Goal: Information Seeking & Learning: Learn about a topic

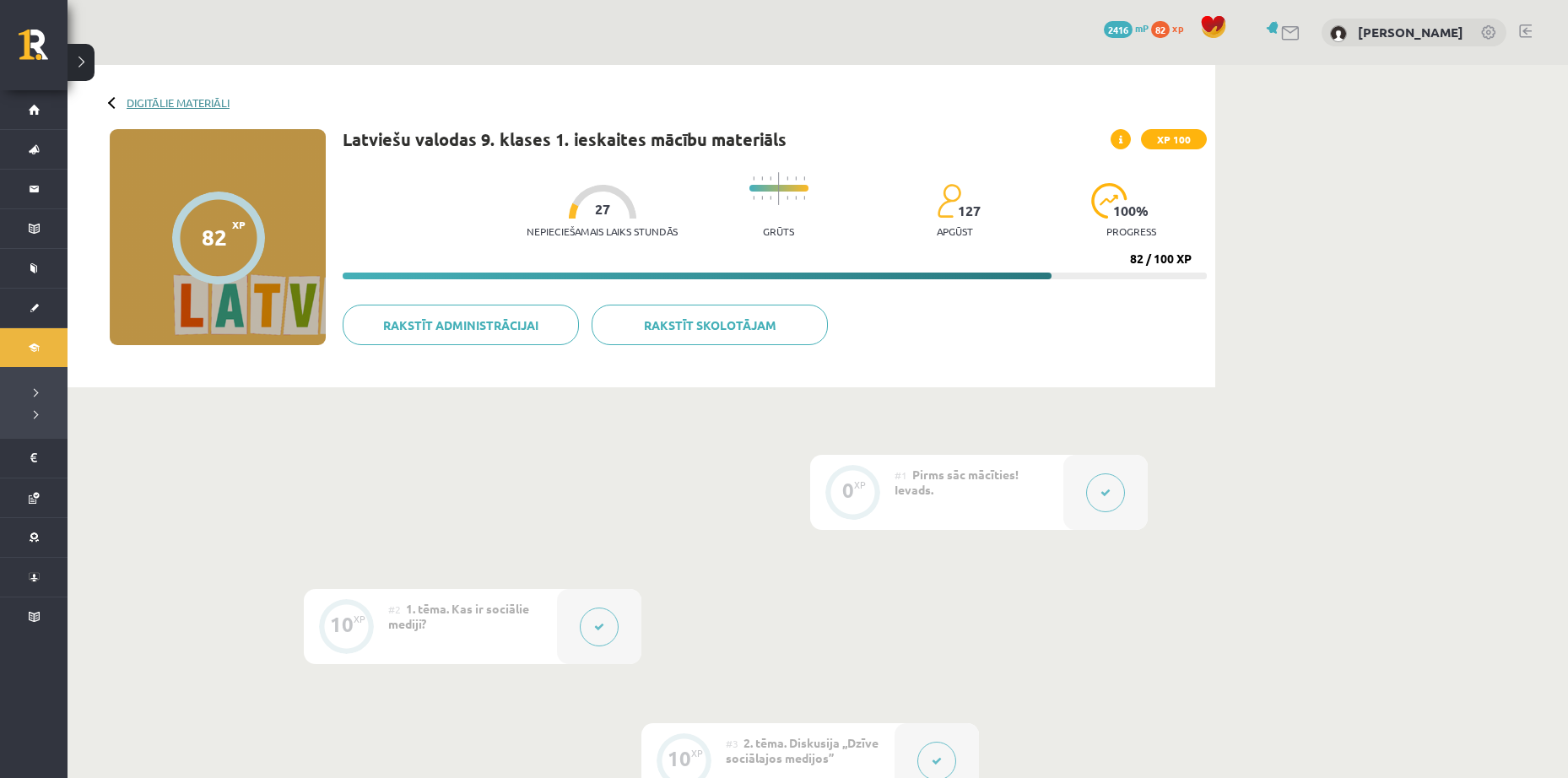
click at [220, 102] on link "Digitālie materiāli" at bounding box center [179, 102] width 103 height 13
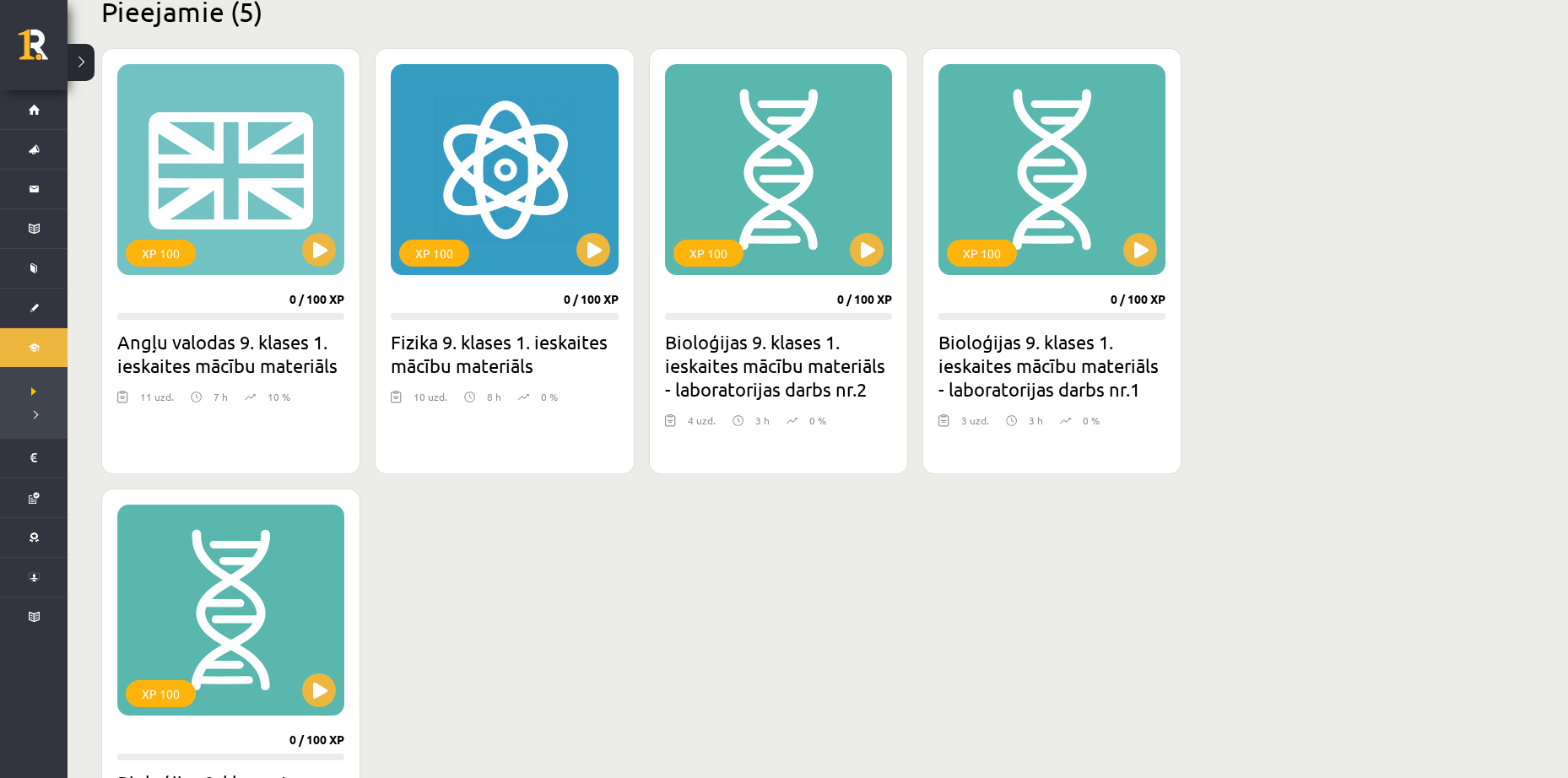
scroll to position [422, 0]
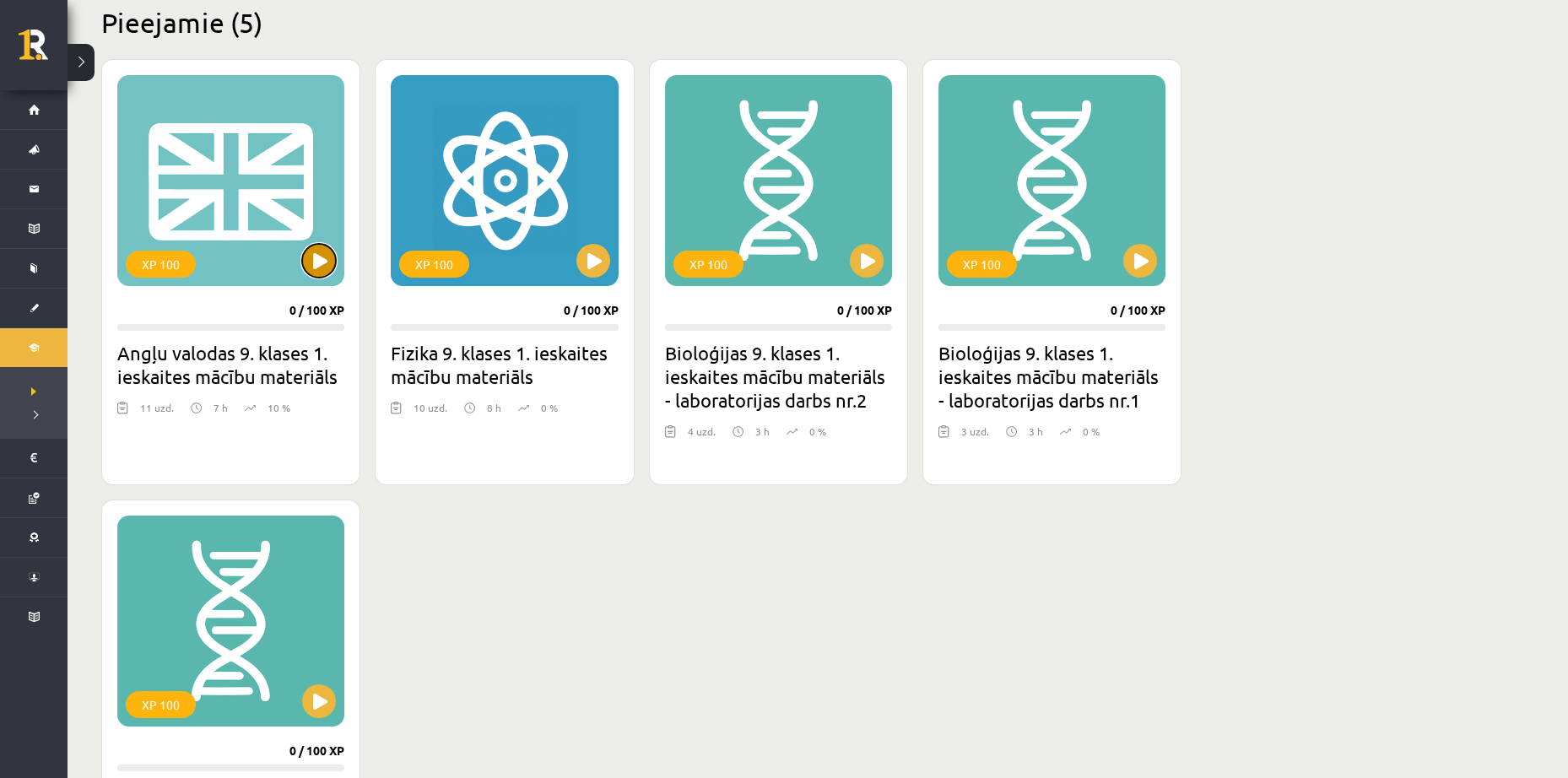
click at [325, 254] on button at bounding box center [319, 261] width 34 height 34
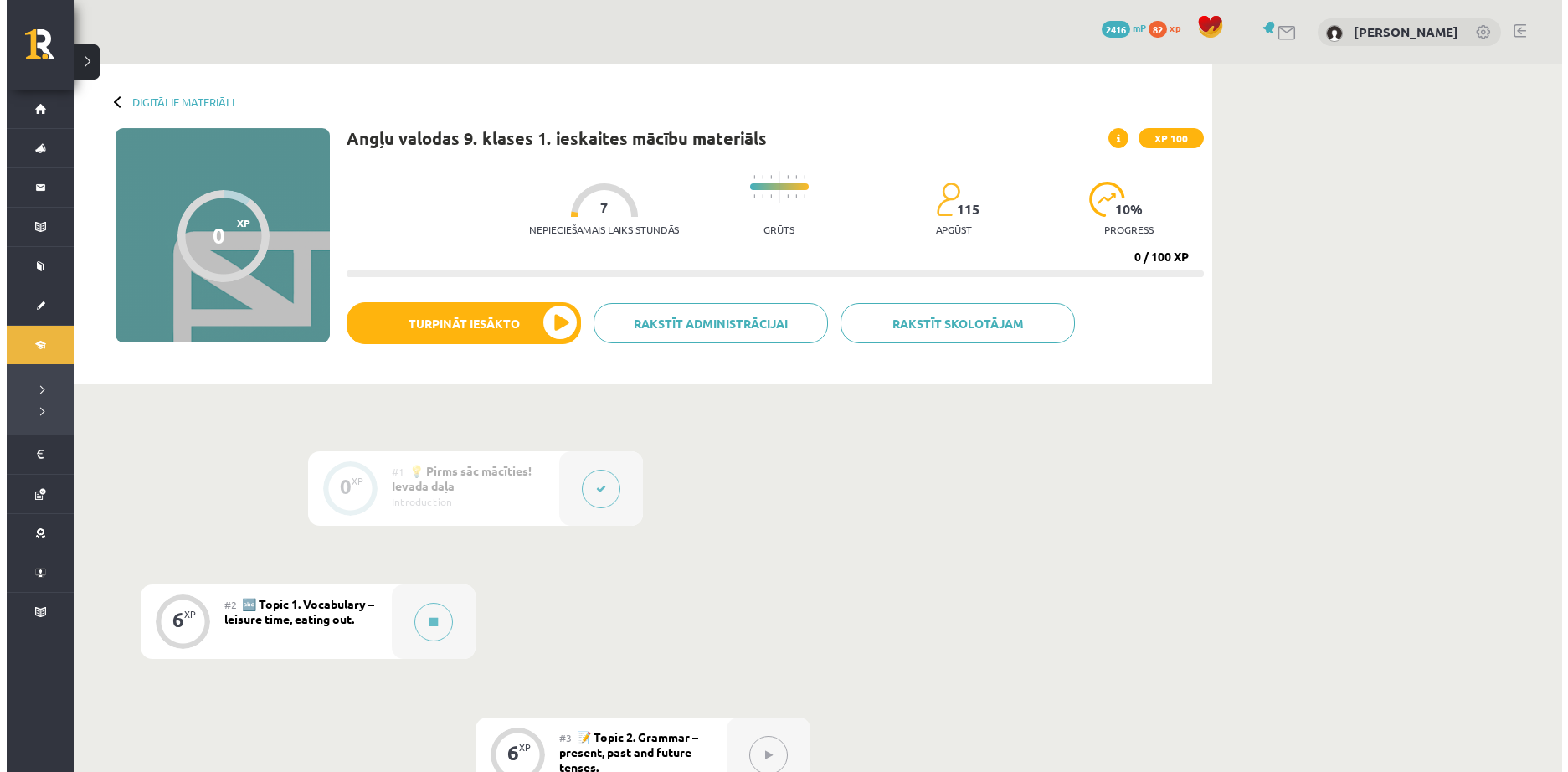
scroll to position [84, 0]
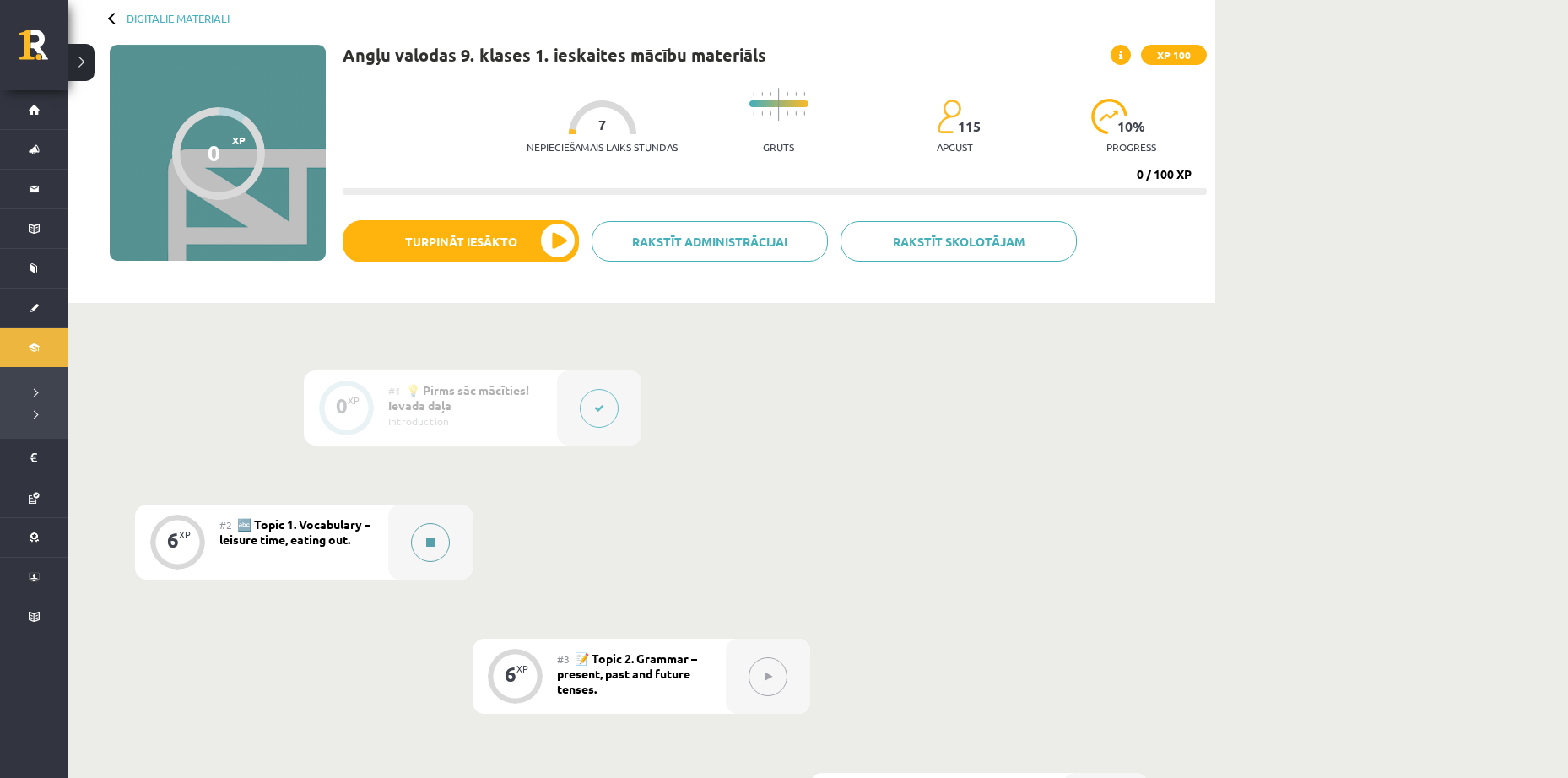
click at [444, 546] on button at bounding box center [431, 543] width 39 height 39
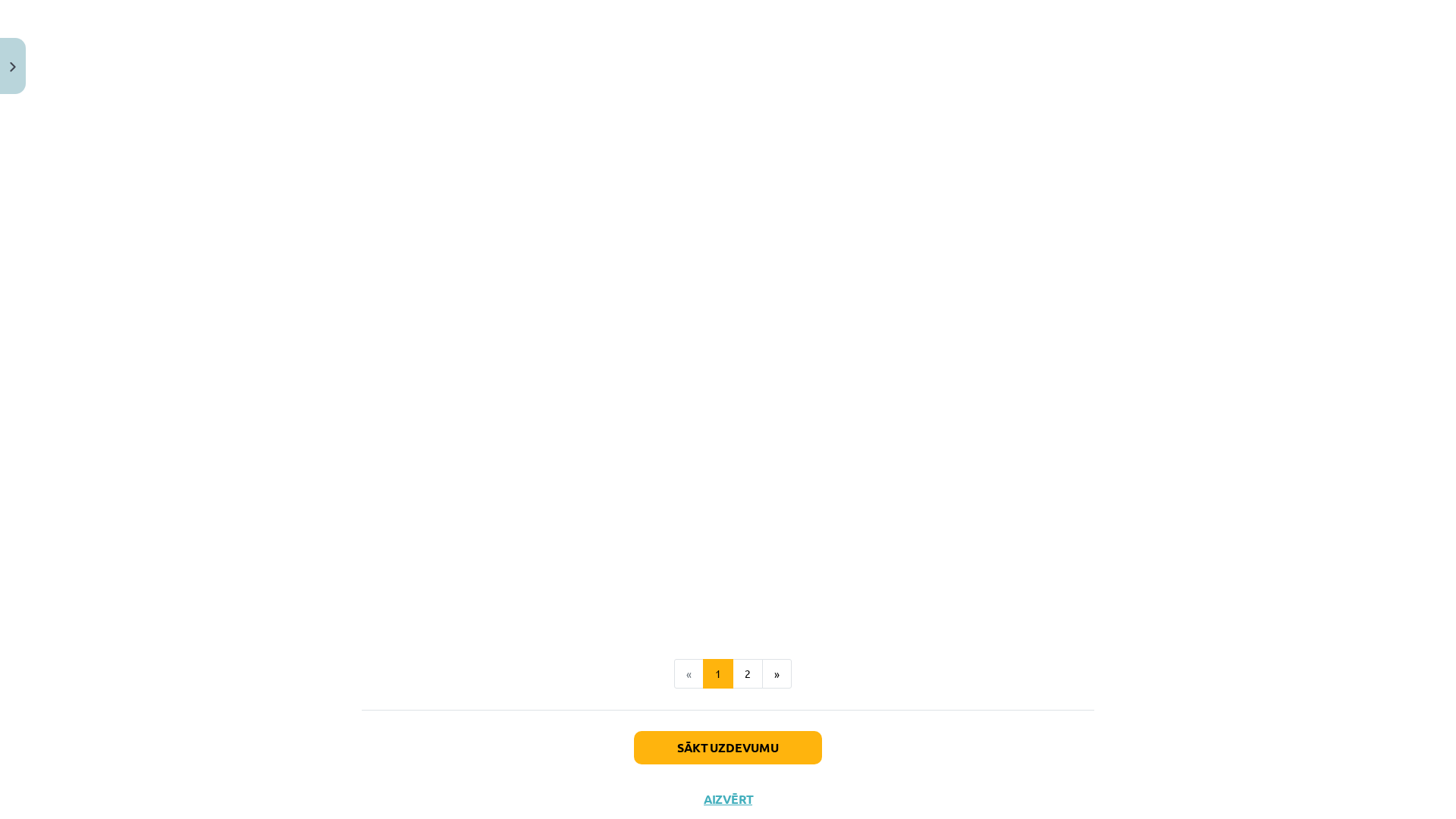
scroll to position [1124, 0]
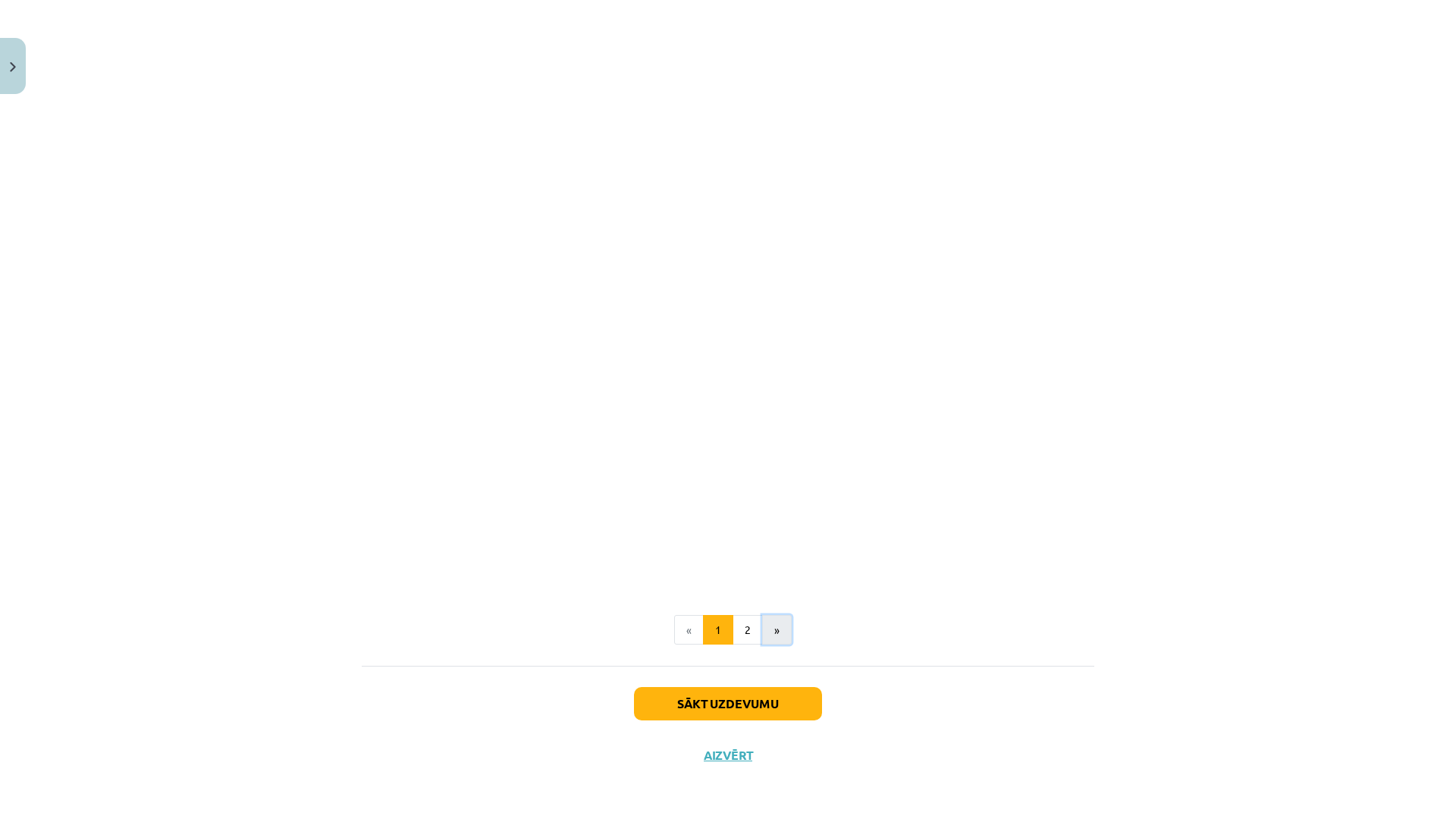
click at [780, 630] on button "»" at bounding box center [777, 630] width 30 height 30
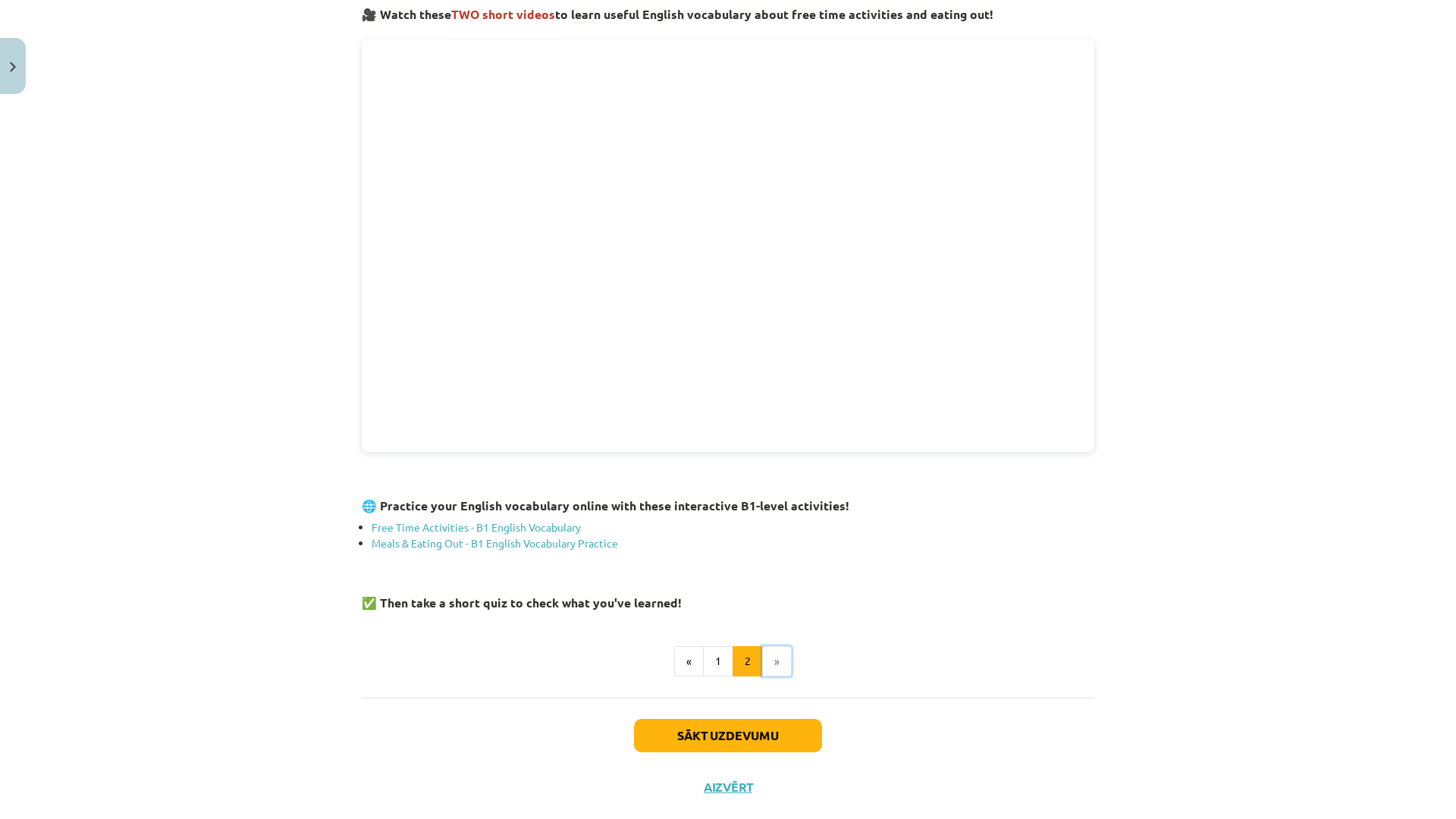
scroll to position [271, 0]
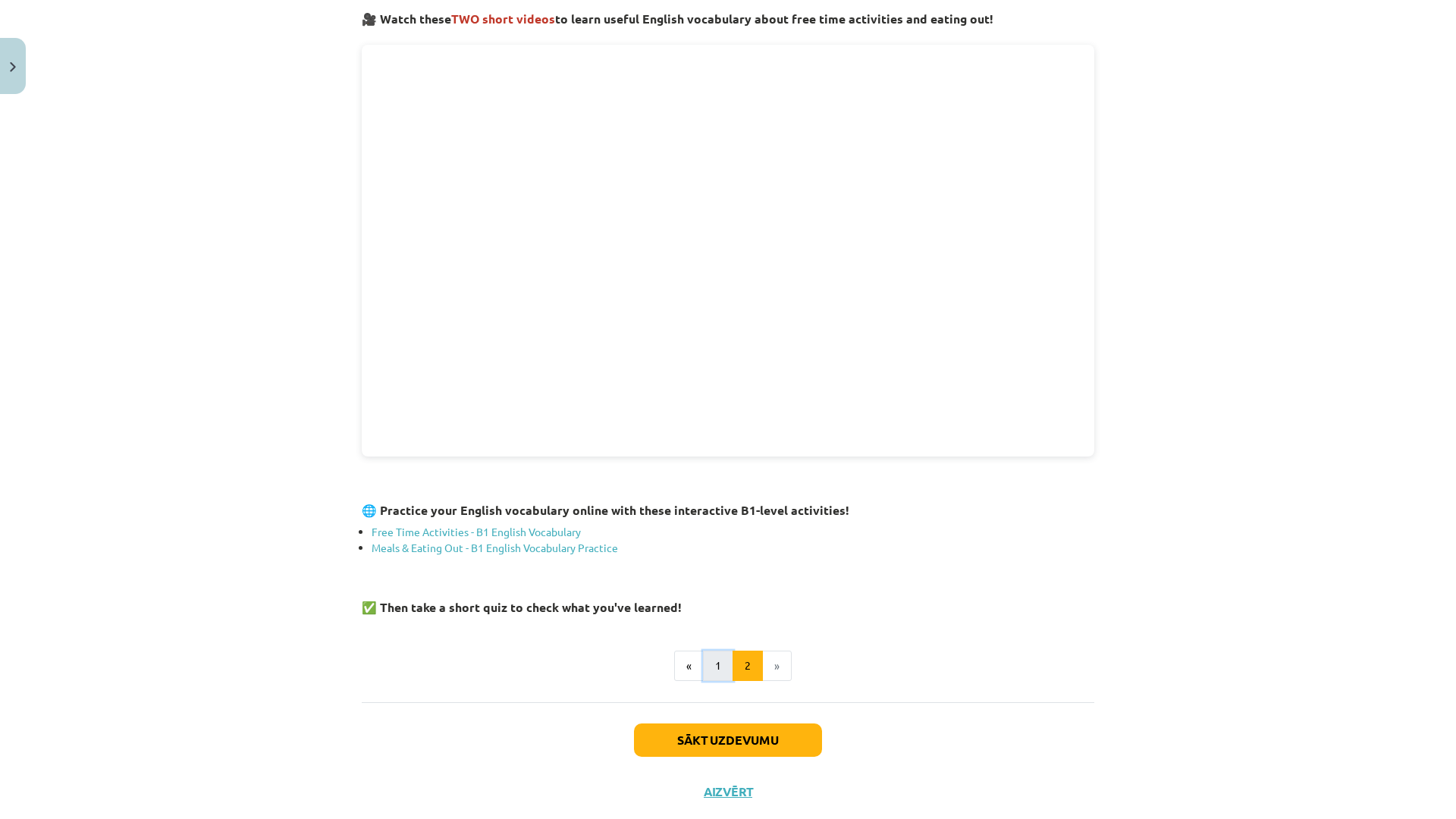
click at [716, 656] on button "1" at bounding box center [718, 665] width 30 height 30
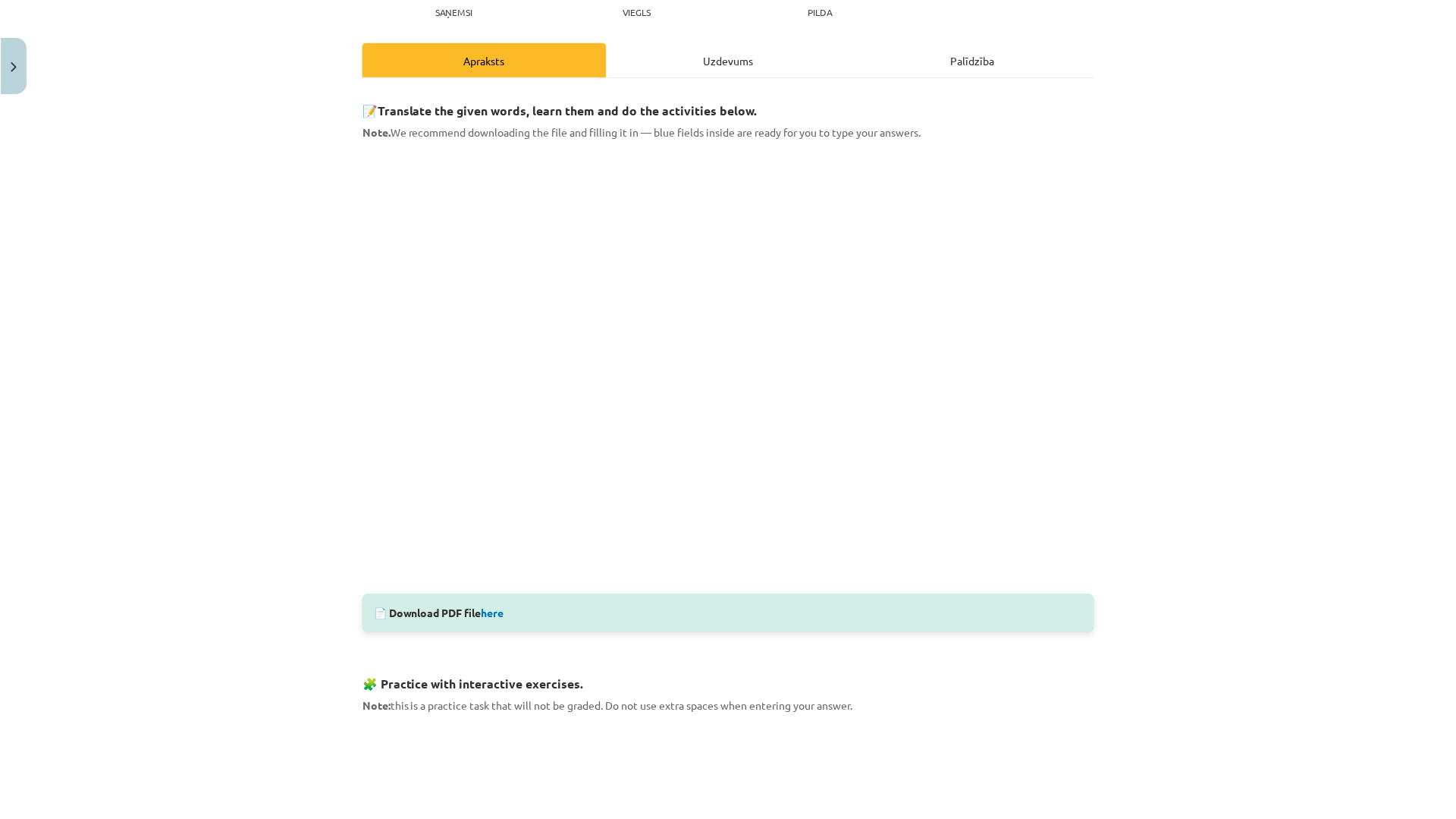
scroll to position [120, 0]
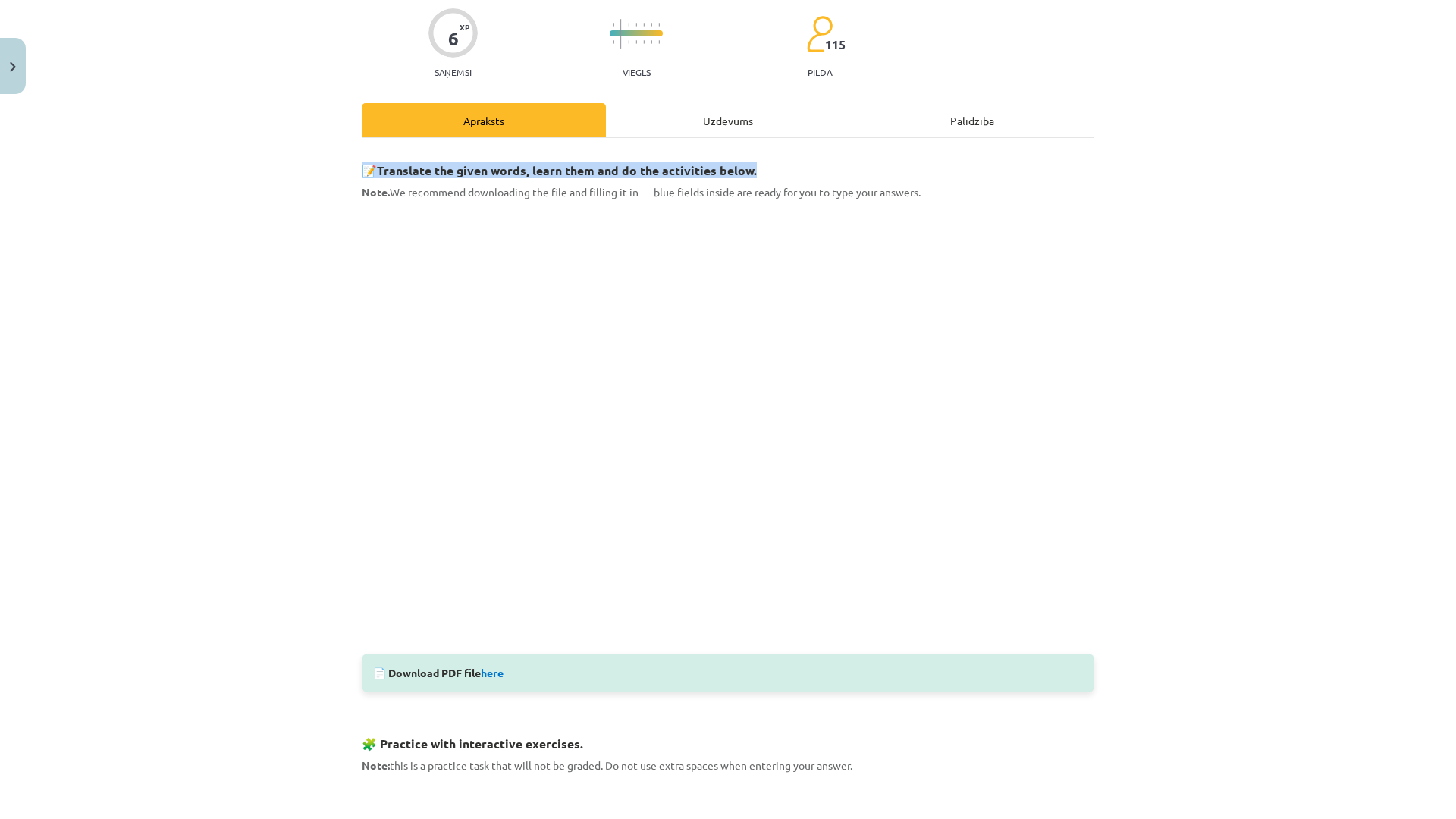
click at [1350, 142] on div "Mācību tēma: Angļu valodas 9. klases 1. ieskaites mācību materiāls #2 🔤 Topic 1…" at bounding box center [728, 409] width 1456 height 819
click at [1225, 518] on div "Mācību tēma: Angļu valodas 9. klases 1. ieskaites mācību materiāls #2 🔤 Topic 1…" at bounding box center [728, 409] width 1456 height 819
click at [171, 616] on div "Mācību tēma: Angļu valodas 9. klases 1. ieskaites mācību materiāls #2 🔤 Topic 1…" at bounding box center [728, 409] width 1456 height 819
click at [1375, 454] on div "Mācību tēma: Angļu valodas 9. klases 1. ieskaites mācību materiāls #2 🔤 Topic 1…" at bounding box center [728, 409] width 1456 height 819
